Goal: Task Accomplishment & Management: Manage account settings

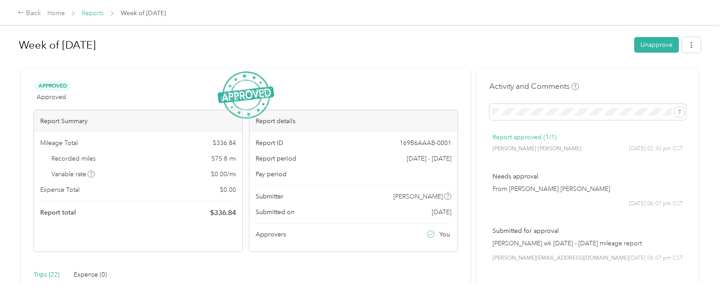
click at [93, 11] on link "Reports" at bounding box center [93, 13] width 22 height 8
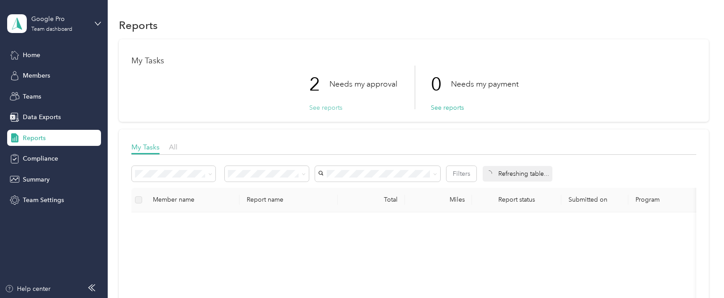
click at [325, 107] on button "See reports" at bounding box center [325, 107] width 33 height 9
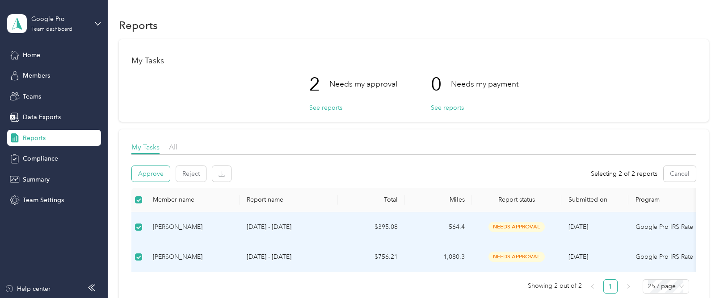
click at [162, 171] on button "Approve" at bounding box center [151, 174] width 38 height 16
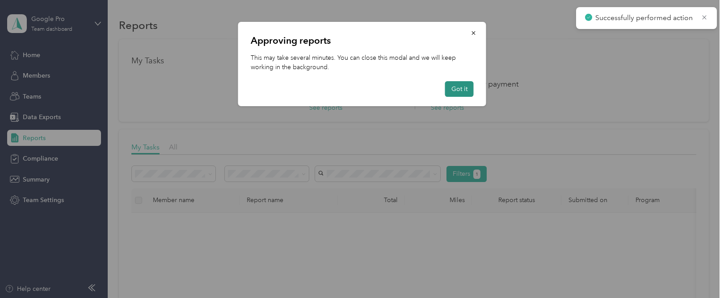
click at [463, 88] on button "Got it" at bounding box center [459, 89] width 29 height 16
